Goal: Information Seeking & Learning: Learn about a topic

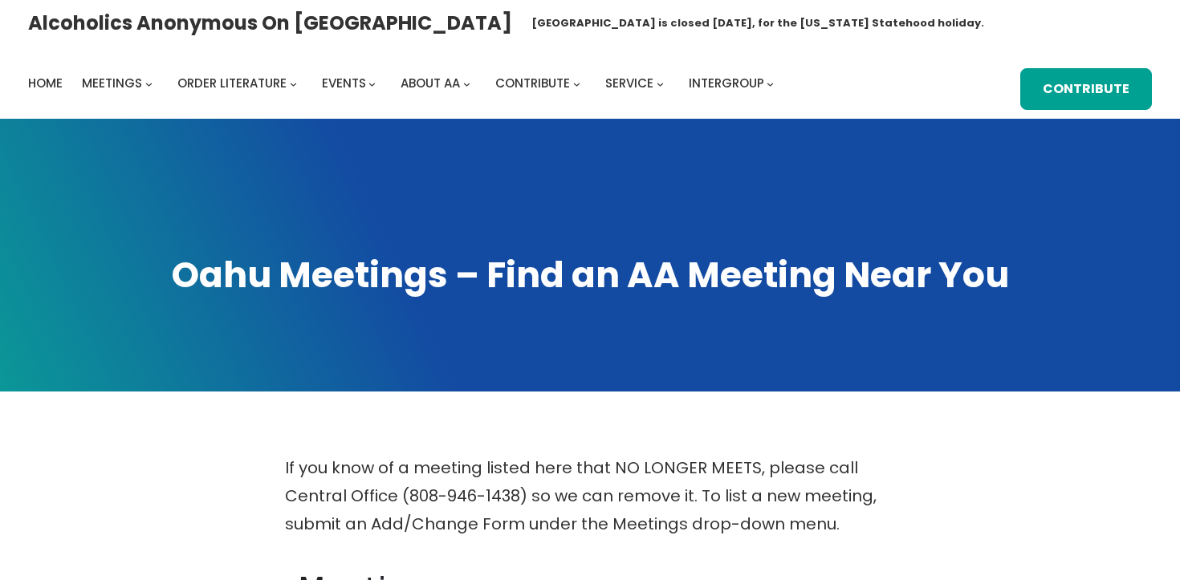
scroll to position [382, 0]
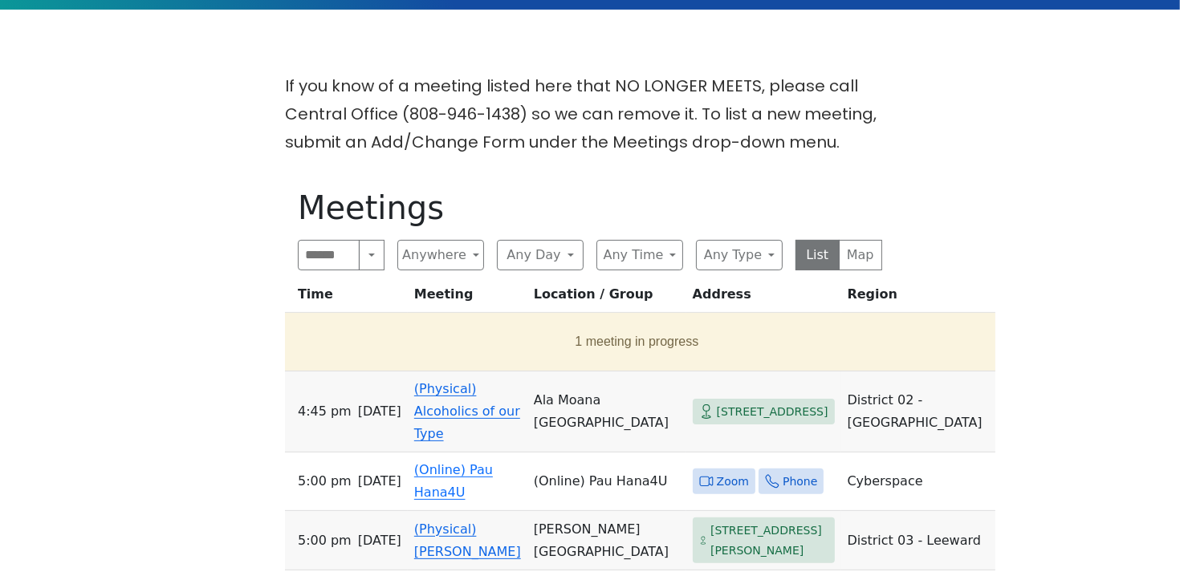
click at [30, 131] on div "Alcoholics Anonymous on Oahu Oahu Central Office is closed Friday, August 15, f…" at bounding box center [590, 583] width 1180 height 1930
click at [97, 180] on div "If you know of a meeting listed here that NO LONGER MEETS, please call Central …" at bounding box center [590, 569] width 1062 height 995
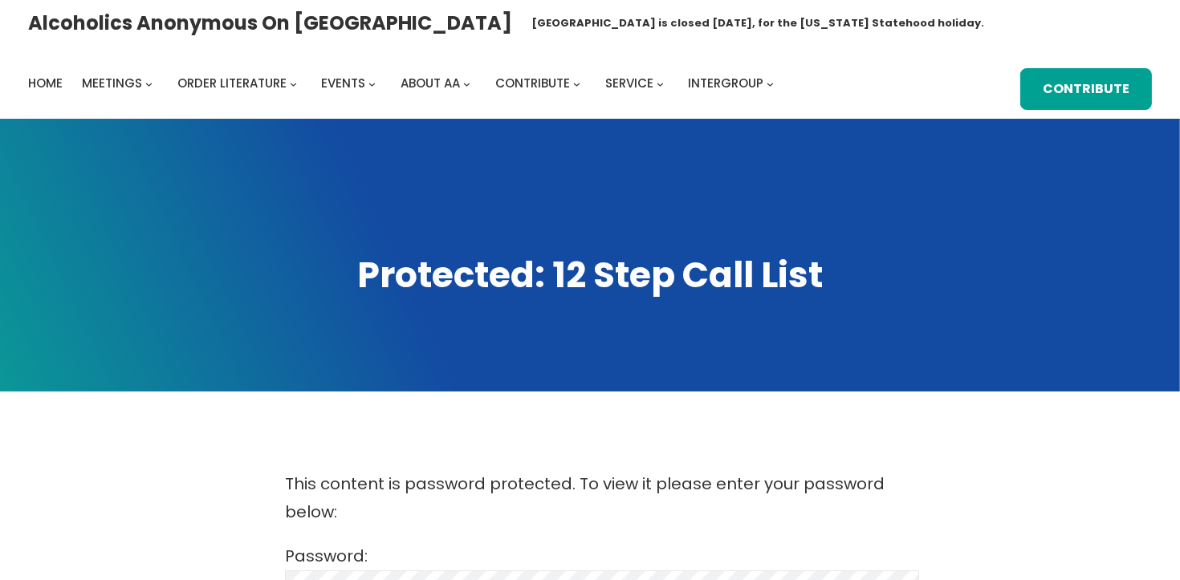
scroll to position [282, 0]
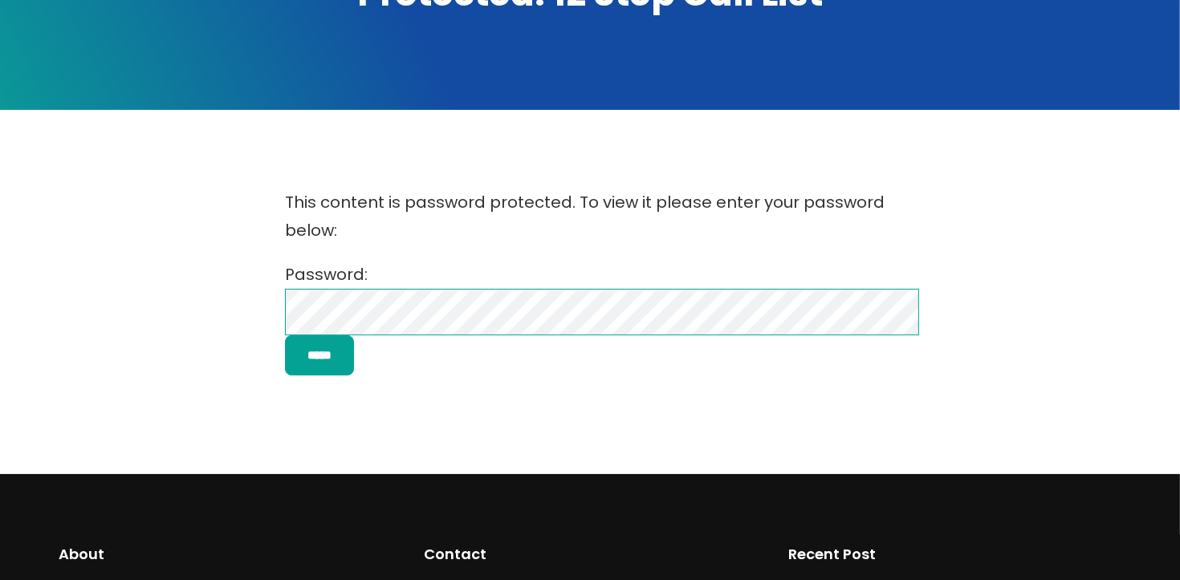
click at [178, 327] on div "This content is password protected. To view it please enter your password below…" at bounding box center [590, 282] width 1062 height 219
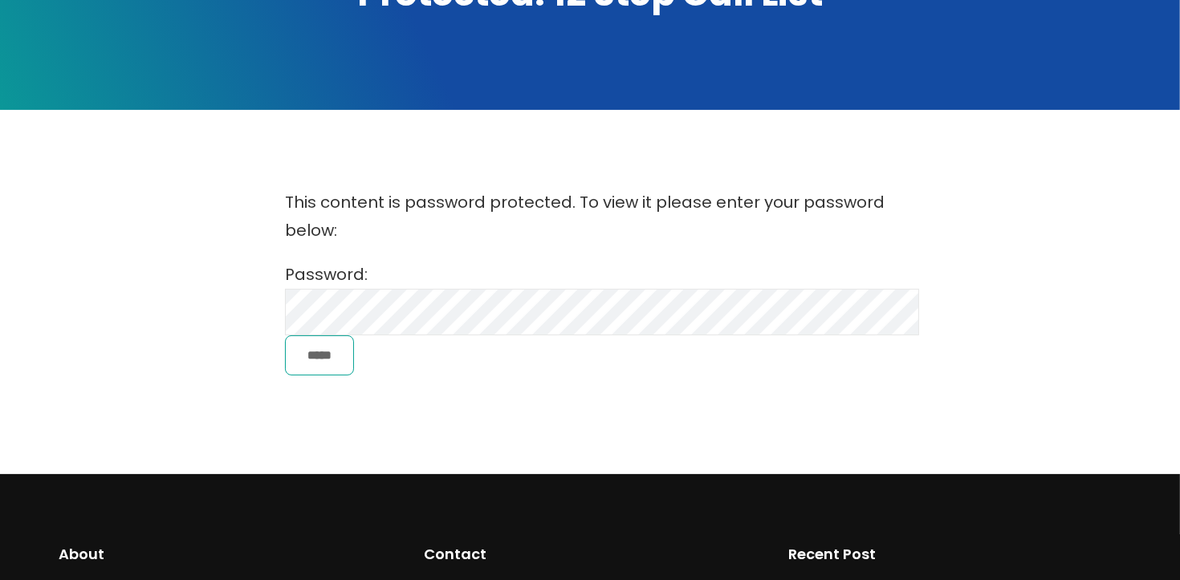
click at [307, 352] on input "*****" at bounding box center [319, 356] width 69 height 41
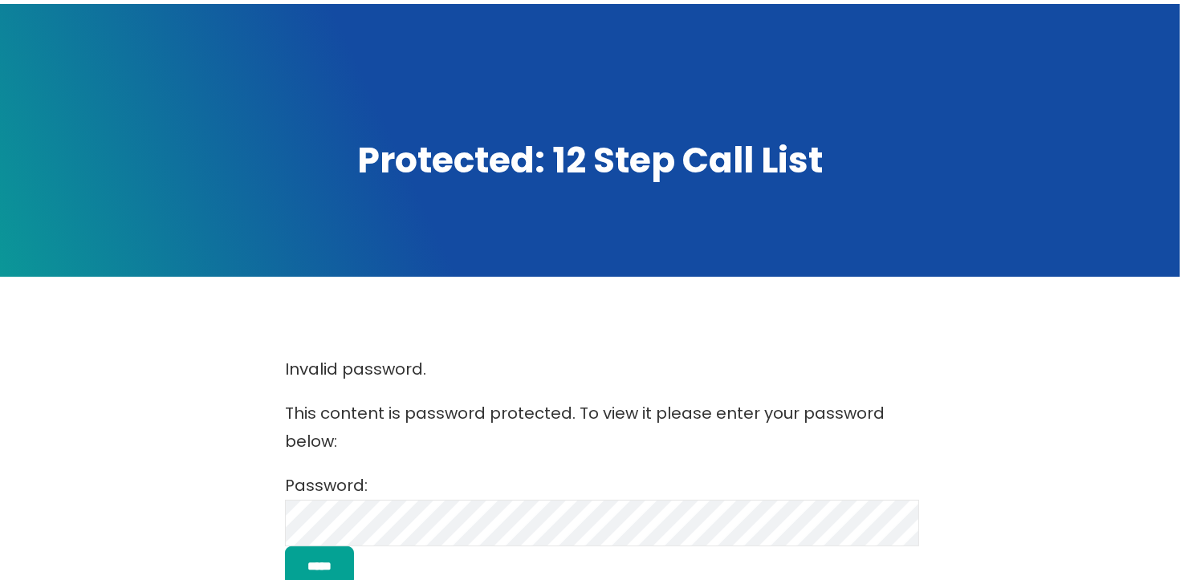
scroll to position [256, 0]
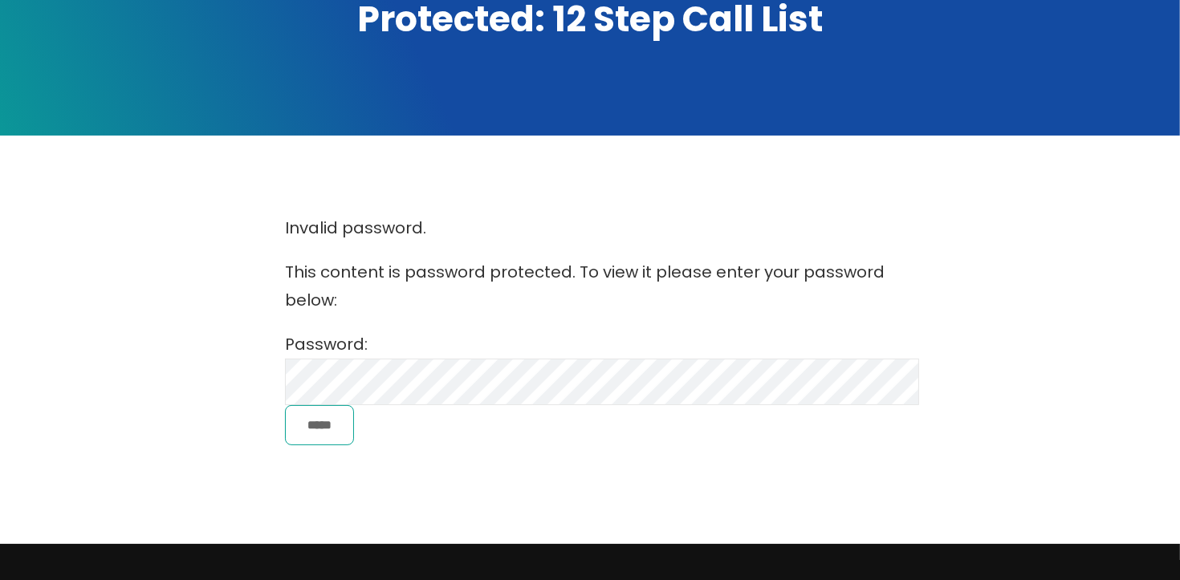
click at [348, 433] on input "*****" at bounding box center [319, 425] width 69 height 41
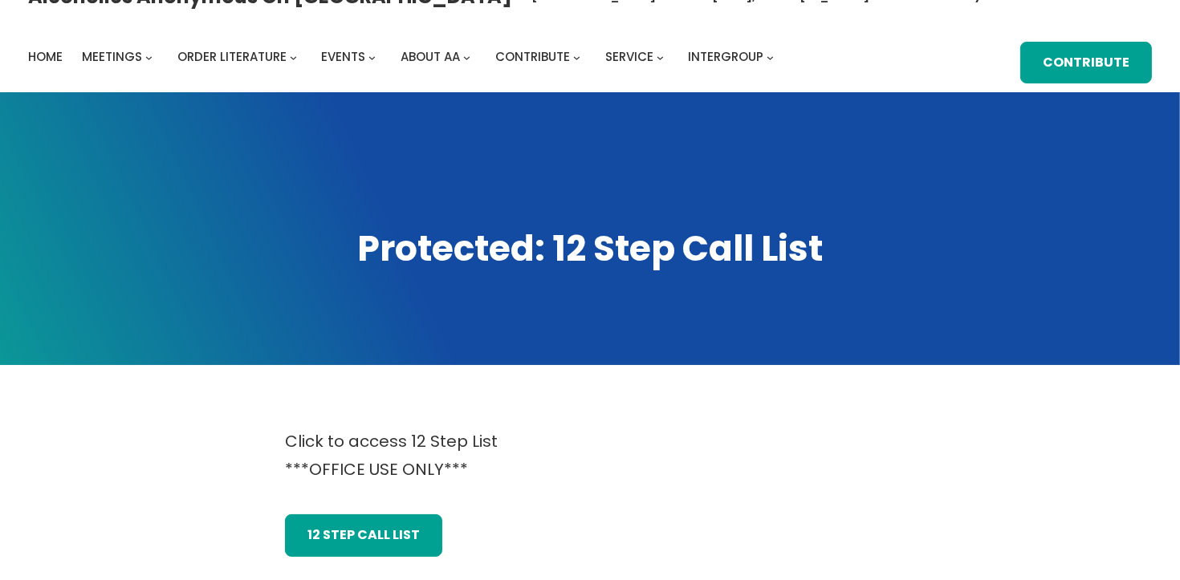
scroll to position [27, 0]
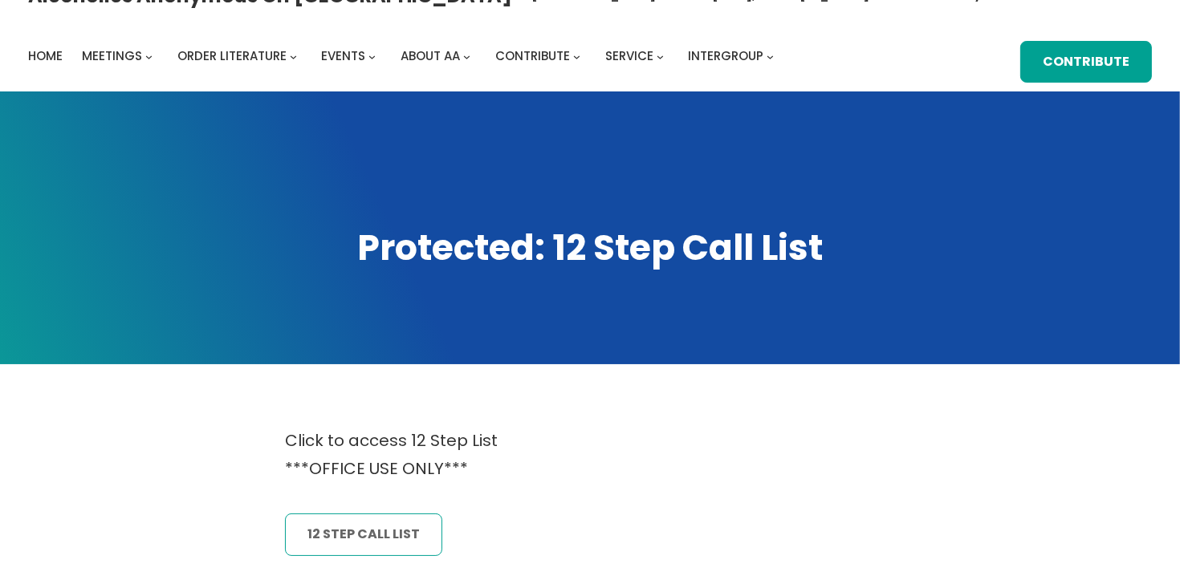
click at [356, 535] on link "12 Step CAll List" at bounding box center [363, 535] width 157 height 42
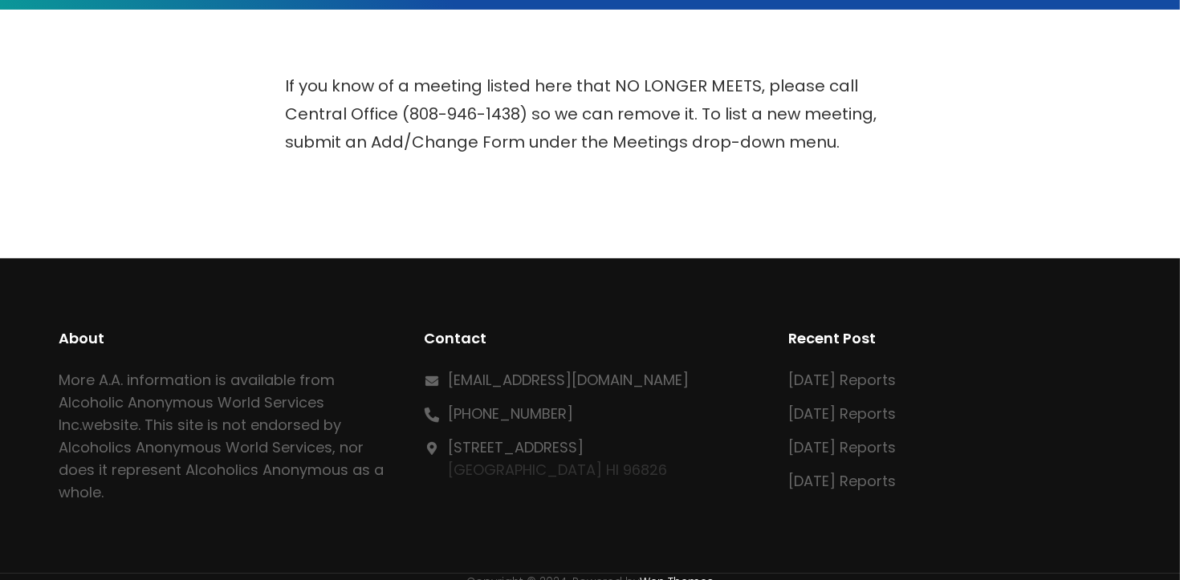
scroll to position [382, 0]
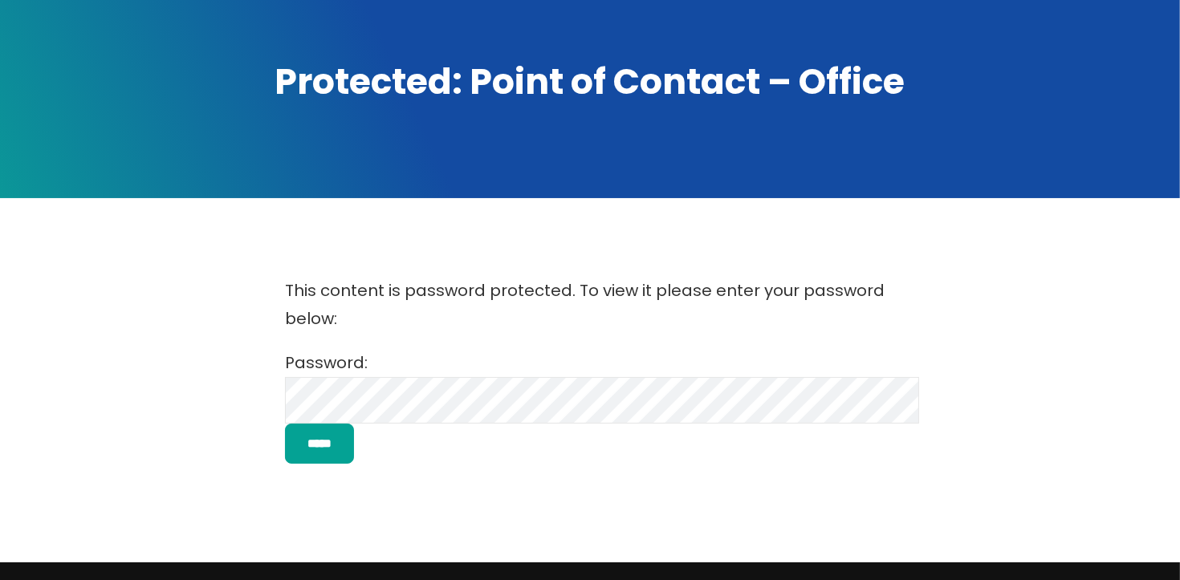
scroll to position [202, 0]
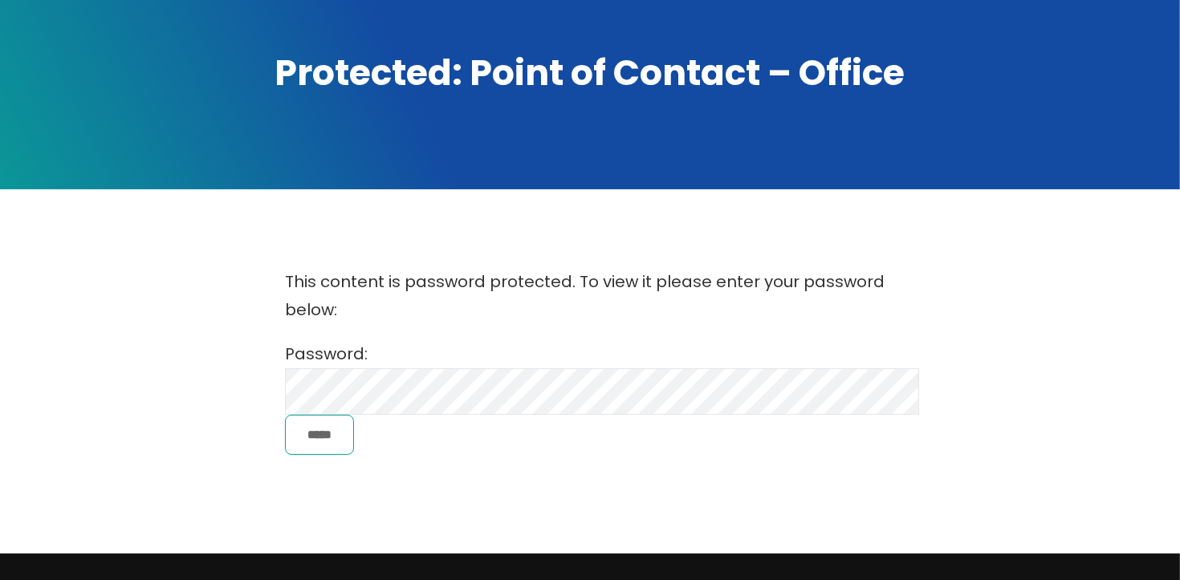
click at [311, 420] on input "*****" at bounding box center [319, 435] width 69 height 41
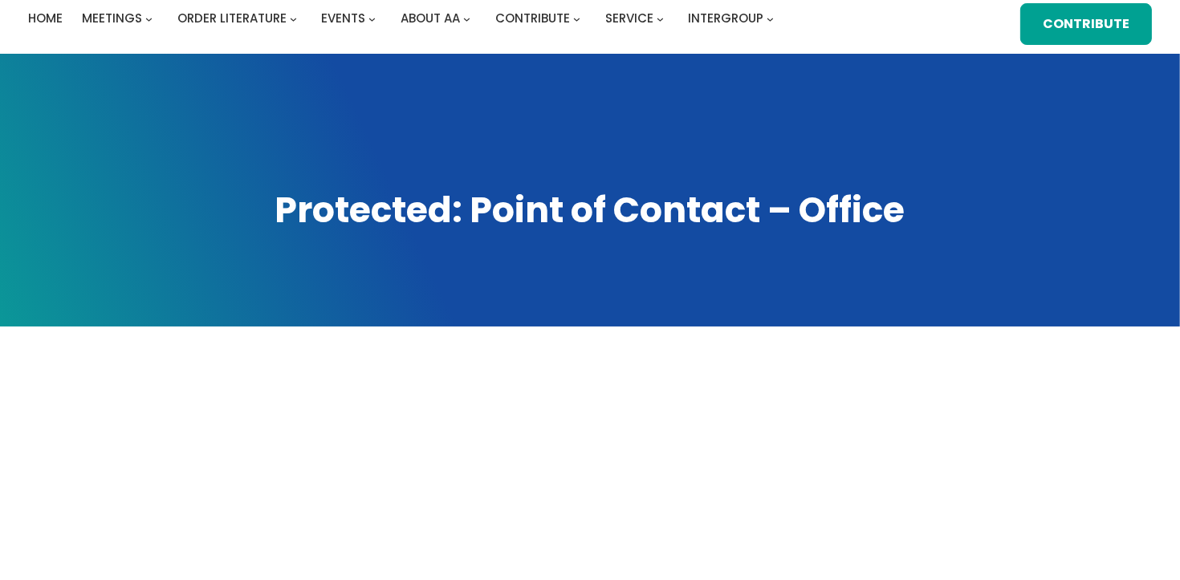
scroll to position [401, 0]
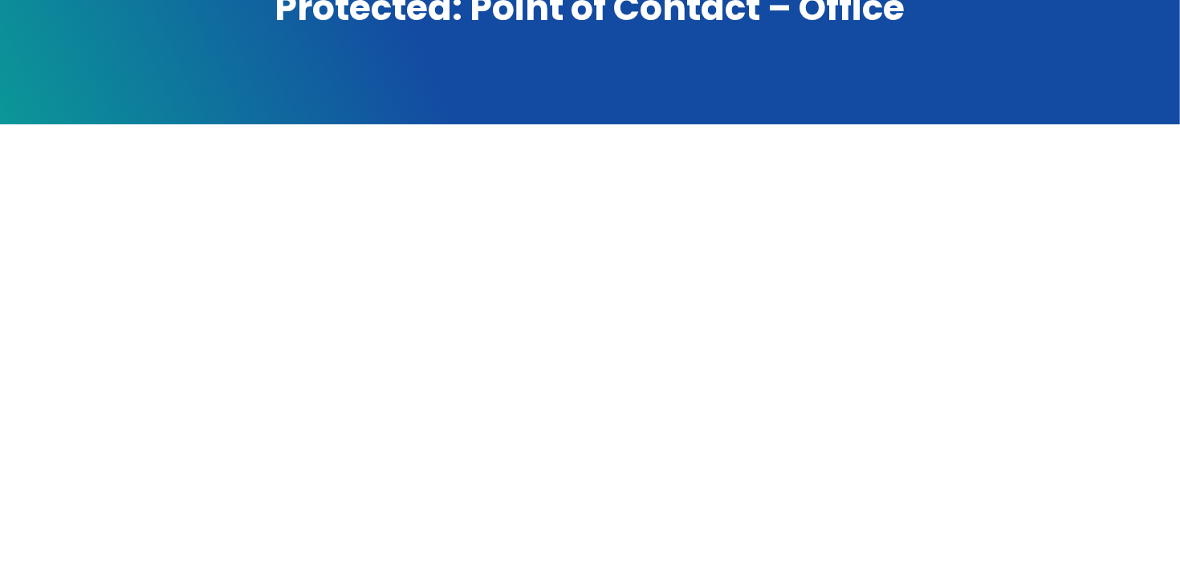
scroll to position [268, 0]
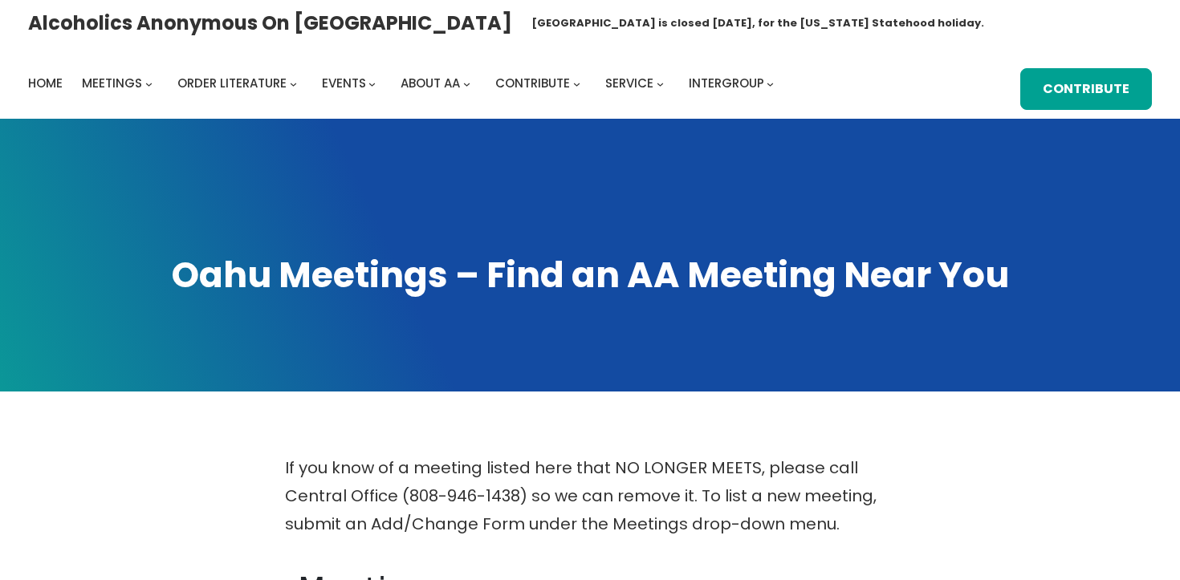
scroll to position [382, 0]
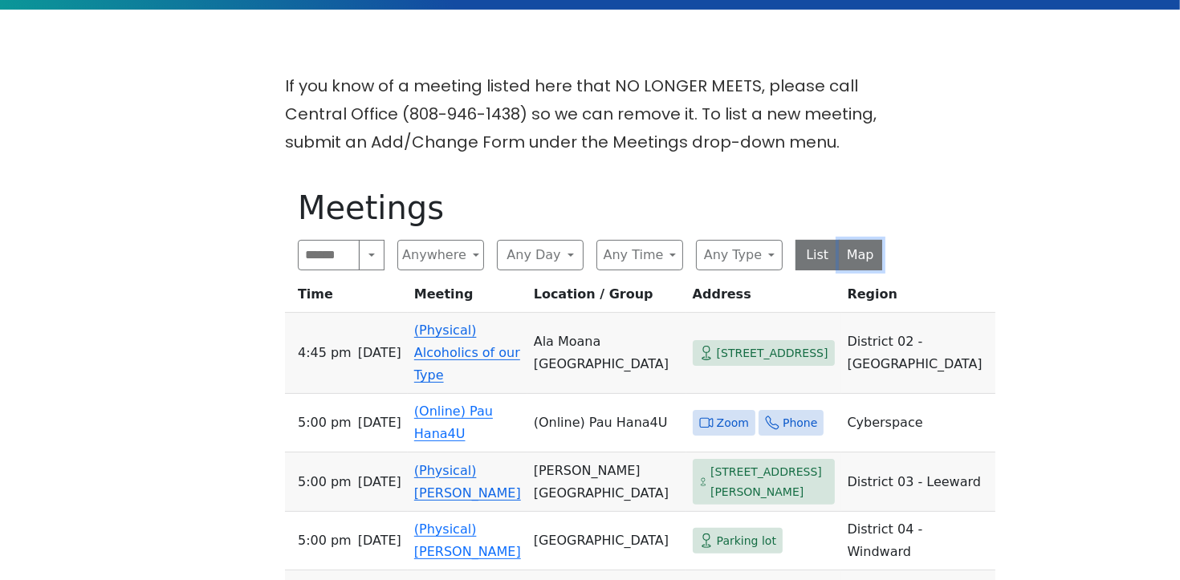
click at [844, 254] on button "Map" at bounding box center [861, 255] width 44 height 31
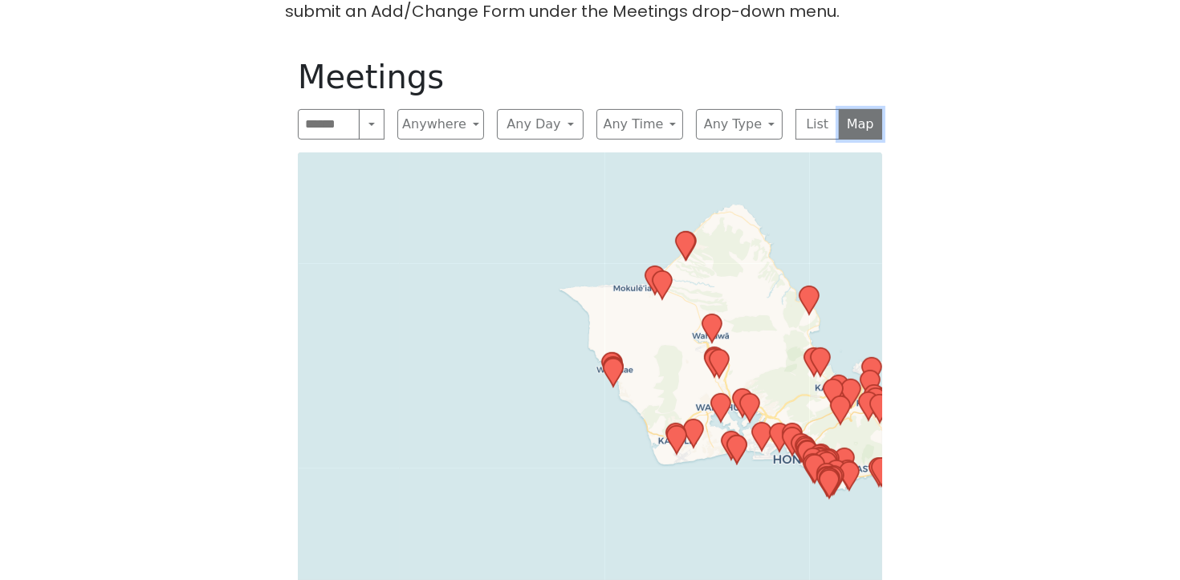
scroll to position [486, 0]
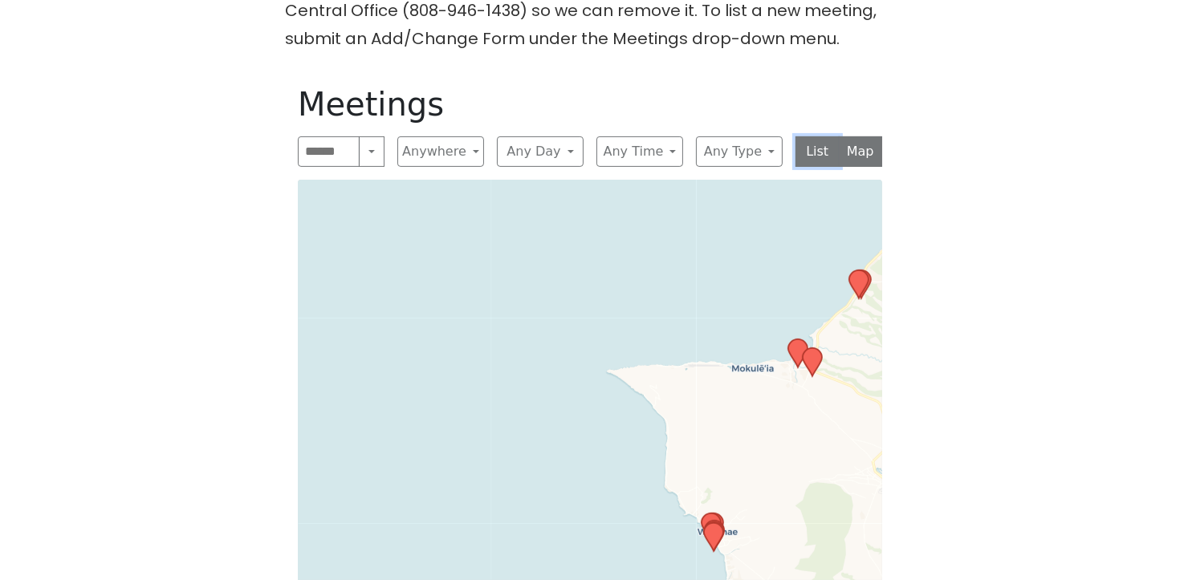
click at [808, 148] on button "List" at bounding box center [817, 151] width 44 height 31
